Goal: Information Seeking & Learning: Learn about a topic

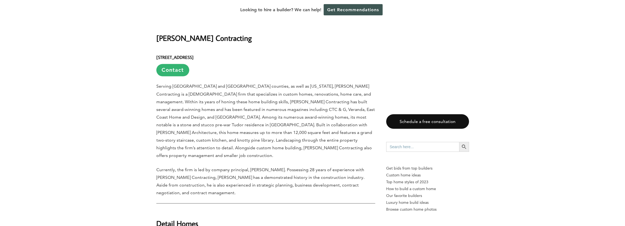
scroll to position [850, 0]
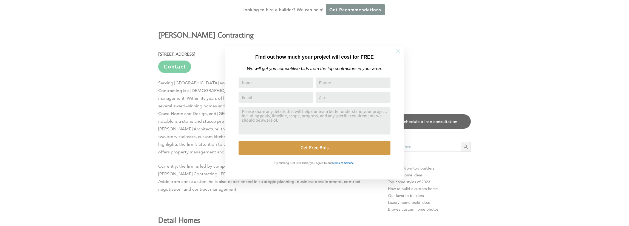
click at [399, 49] on icon at bounding box center [398, 51] width 6 height 6
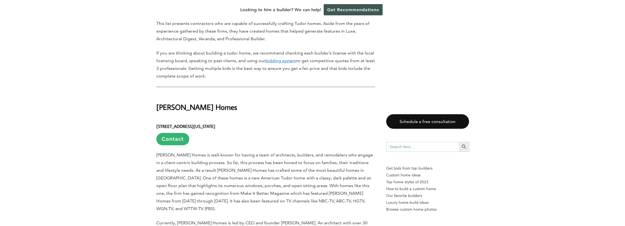
scroll to position [329, 0]
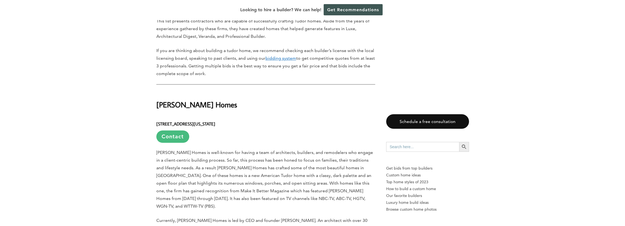
click at [182, 136] on link "Contact" at bounding box center [172, 137] width 33 height 12
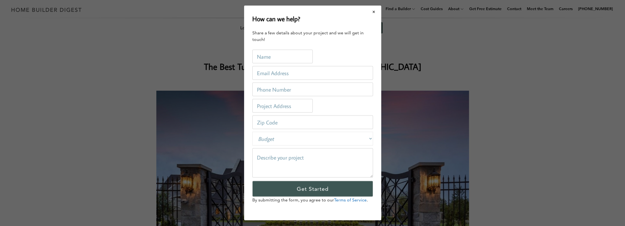
scroll to position [0, 0]
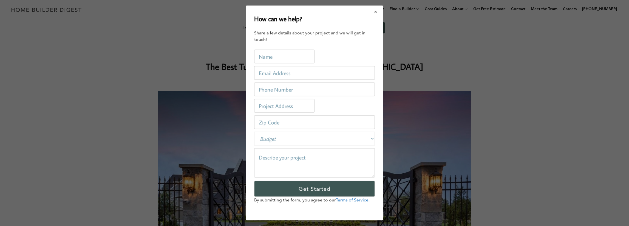
click at [374, 14] on button "Close modal" at bounding box center [376, 12] width 15 height 12
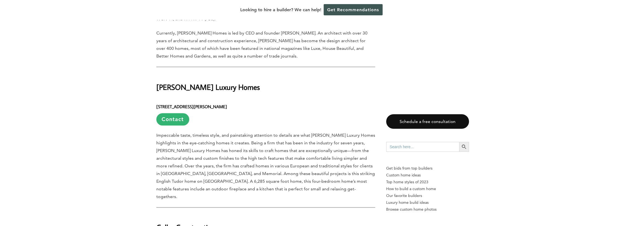
scroll to position [521, 0]
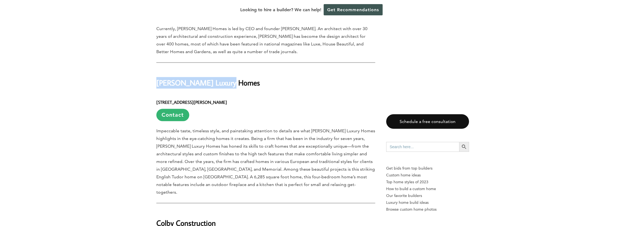
drag, startPoint x: 231, startPoint y: 77, endPoint x: 158, endPoint y: 75, distance: 73.2
click at [158, 75] on h2 "[PERSON_NAME] Luxury Homes" at bounding box center [265, 78] width 219 height 19
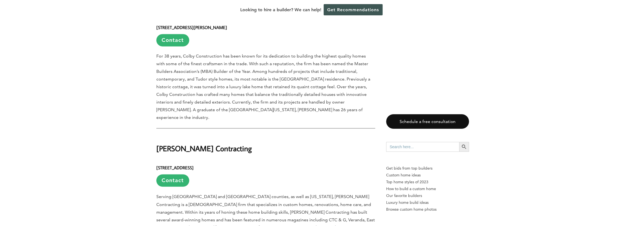
scroll to position [740, 0]
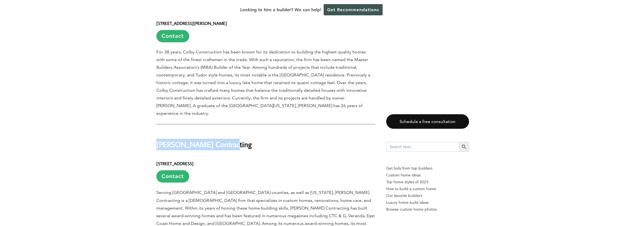
drag, startPoint x: 230, startPoint y: 123, endPoint x: 158, endPoint y: 123, distance: 72.1
click at [158, 131] on h2 "[PERSON_NAME] Contracting" at bounding box center [265, 140] width 219 height 19
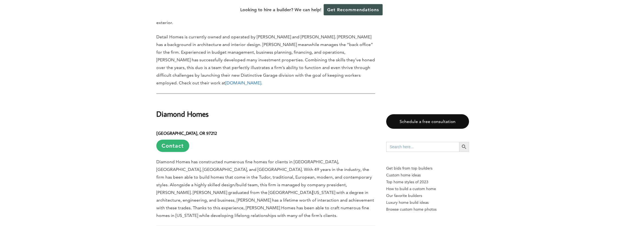
scroll to position [1152, 0]
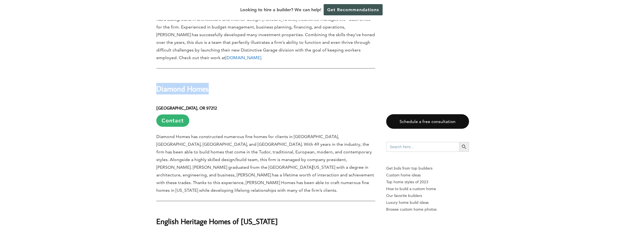
drag, startPoint x: 213, startPoint y: 51, endPoint x: 158, endPoint y: 52, distance: 55.1
click at [158, 75] on h2 "Diamond Homes" at bounding box center [265, 84] width 219 height 19
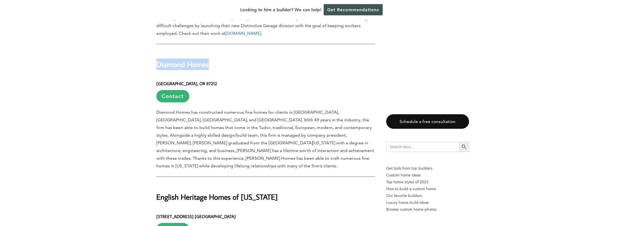
scroll to position [1234, 0]
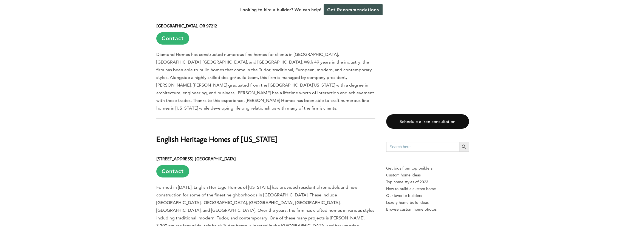
click at [253, 151] on h6 "[STREET_ADDRESS] [GEOGRAPHIC_DATA] Contact" at bounding box center [265, 164] width 219 height 27
drag, startPoint x: 264, startPoint y: 94, endPoint x: 157, endPoint y: 95, distance: 106.7
click at [157, 126] on h2 "English Heritage Homes of [US_STATE]" at bounding box center [265, 135] width 219 height 19
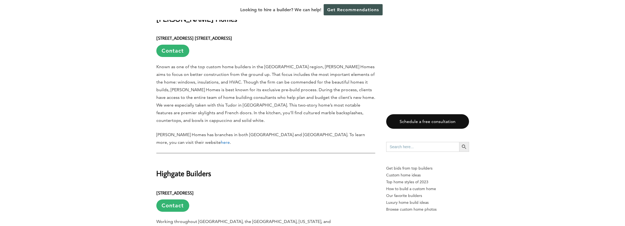
scroll to position [1673, 0]
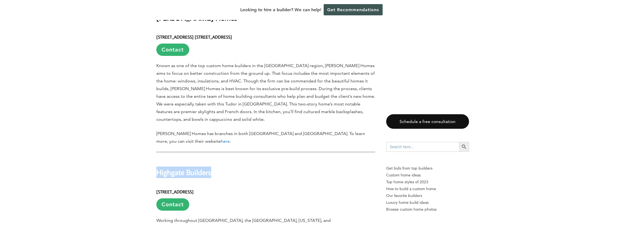
drag, startPoint x: 214, startPoint y: 90, endPoint x: 157, endPoint y: 90, distance: 57.0
click at [157, 159] on h2 "Highgate Builders" at bounding box center [265, 168] width 219 height 19
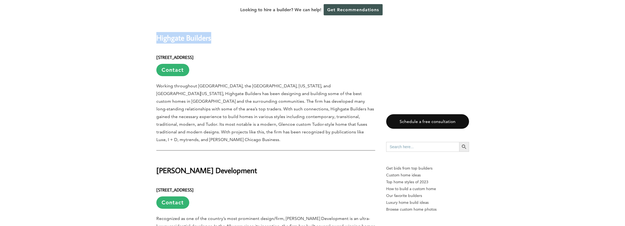
scroll to position [1810, 0]
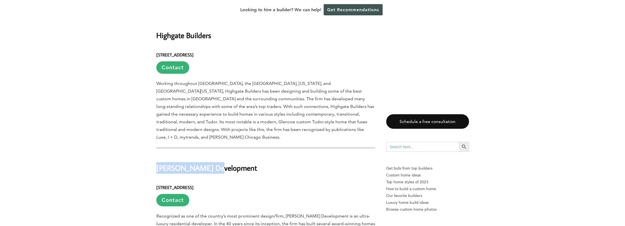
drag, startPoint x: 217, startPoint y: 75, endPoint x: 155, endPoint y: 72, distance: 61.5
click at [155, 72] on div "Last updated on [DATE] 04:51 pm Tudor homes were brought to [GEOGRAPHIC_DATA] b…" at bounding box center [313, 110] width 330 height 3279
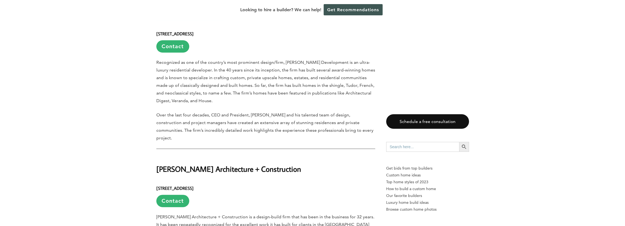
scroll to position [1947, 0]
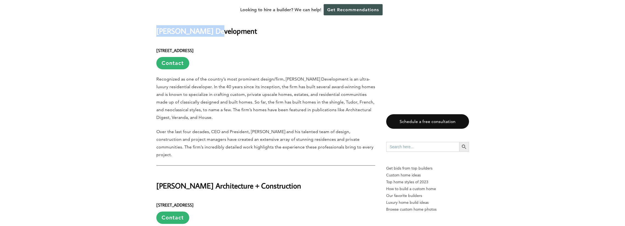
drag, startPoint x: 296, startPoint y: 88, endPoint x: 156, endPoint y: 83, distance: 140.0
click at [156, 172] on h2 "[PERSON_NAME] Architecture + Construction" at bounding box center [265, 181] width 219 height 19
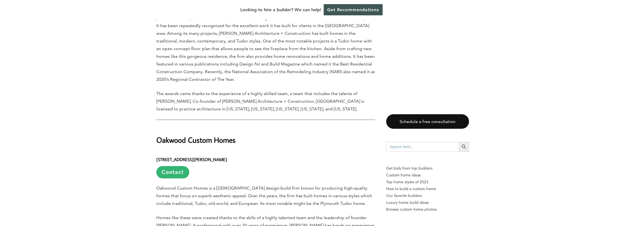
scroll to position [2221, 0]
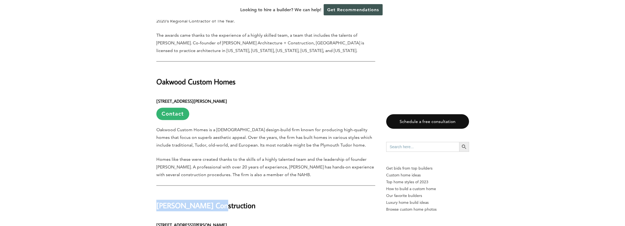
drag, startPoint x: 214, startPoint y: 107, endPoint x: 158, endPoint y: 107, distance: 55.9
click at [158, 192] on h2 "[PERSON_NAME] Construction" at bounding box center [265, 201] width 219 height 19
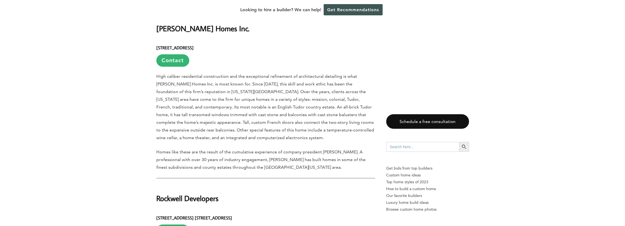
scroll to position [2523, 0]
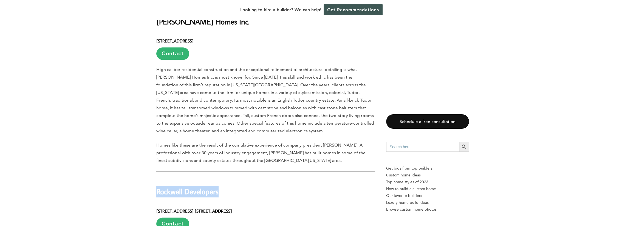
drag, startPoint x: 226, startPoint y: 95, endPoint x: 157, endPoint y: 93, distance: 68.3
click at [157, 178] on h2 "Rockwell Developers" at bounding box center [265, 187] width 219 height 19
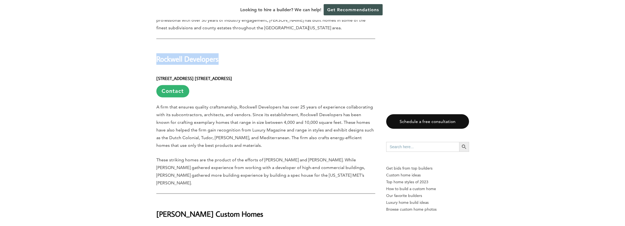
scroll to position [2660, 0]
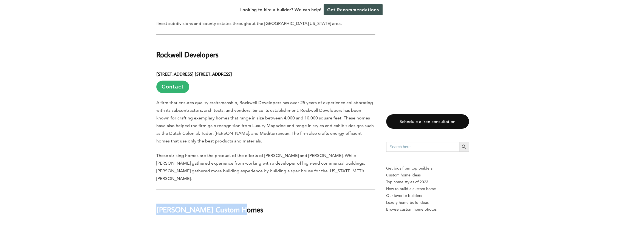
drag, startPoint x: 243, startPoint y: 107, endPoint x: 156, endPoint y: 102, distance: 87.3
click at [156, 196] on h2 "[PERSON_NAME] Custom Homes" at bounding box center [265, 205] width 219 height 19
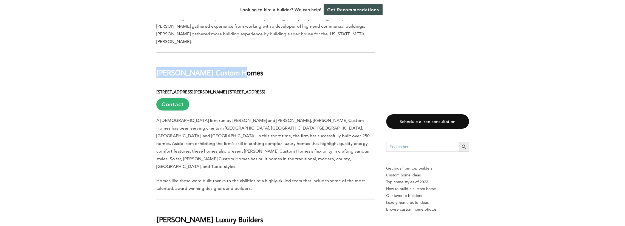
scroll to position [2824, 0]
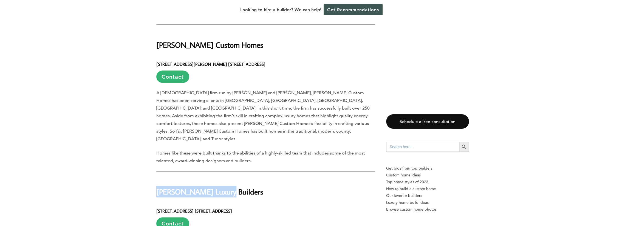
drag, startPoint x: 224, startPoint y: 78, endPoint x: 157, endPoint y: 79, distance: 67.5
click at [157, 179] on h2 "[PERSON_NAME] Luxury Builders" at bounding box center [265, 188] width 219 height 19
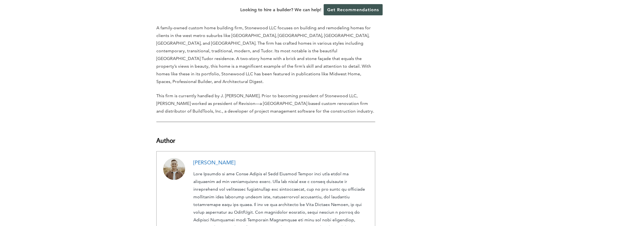
scroll to position [3208, 0]
